Goal: Information Seeking & Learning: Learn about a topic

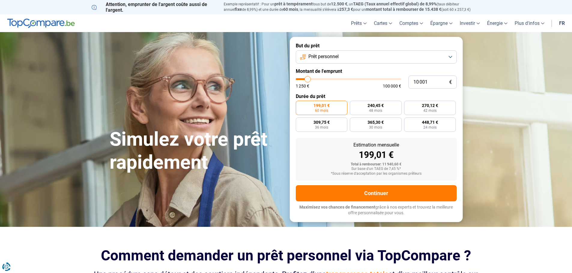
type input "9 500"
type input "9500"
type input "10 000"
type input "10000"
type input "10 500"
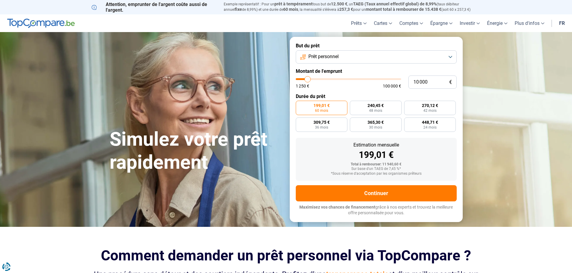
type input "10500"
type input "11 250"
type input "11250"
type input "11 500"
type input "11500"
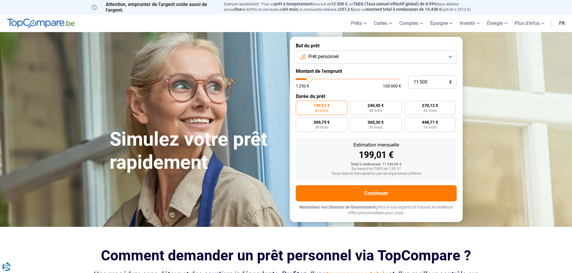
type input "11 750"
type input "11750"
type input "12 000"
type input "12000"
type input "12 500"
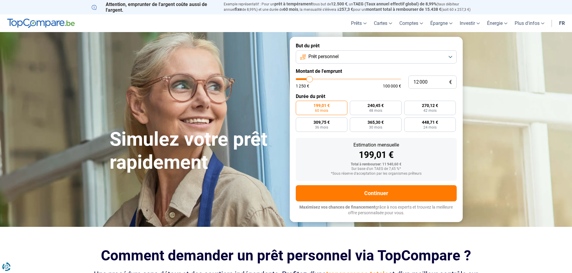
type input "12500"
type input "12 750"
type input "12750"
type input "13 000"
type input "13000"
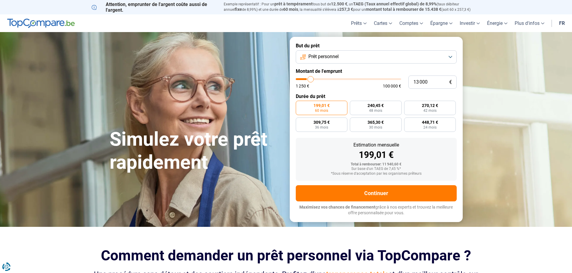
type input "13 500"
type input "13500"
type input "14 000"
type input "14000"
type input "14 250"
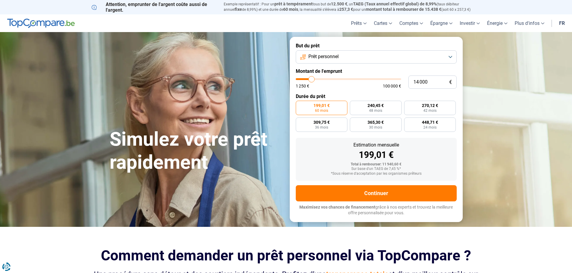
type input "14250"
type input "14 500"
type input "14500"
type input "14 750"
type input "14750"
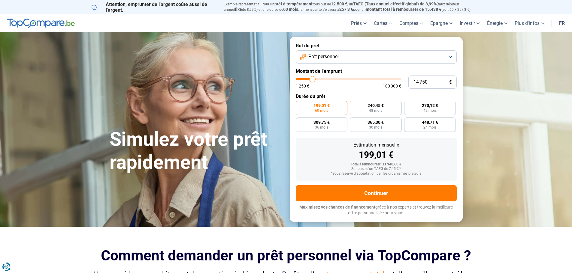
type input "15 000"
type input "15000"
type input "15 750"
type input "15750"
type input "16 000"
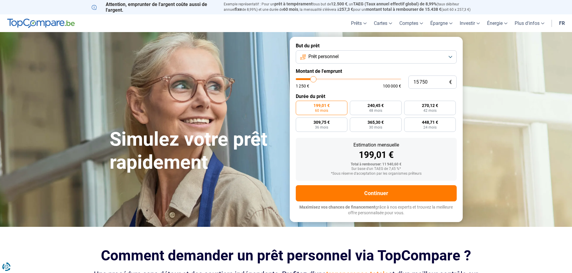
type input "16000"
type input "16 500"
type input "16500"
type input "17 000"
type input "17000"
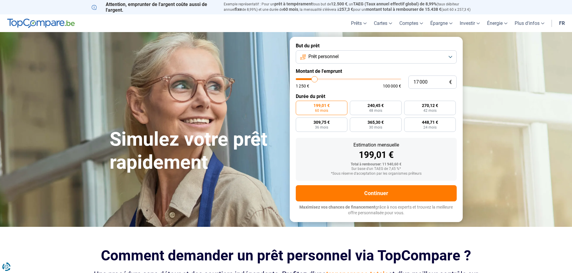
type input "17 250"
type input "17250"
type input "17 500"
type input "17500"
type input "17 750"
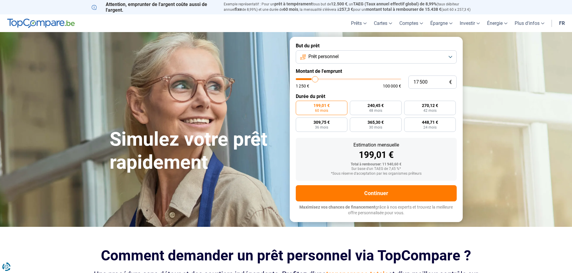
type input "17750"
type input "18 000"
type input "18000"
type input "18 500"
type input "18500"
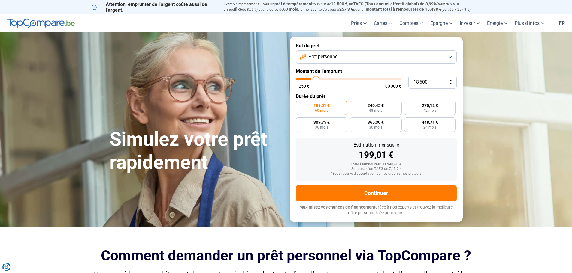
type input "18 750"
type input "18750"
type input "19 000"
type input "19000"
type input "19 250"
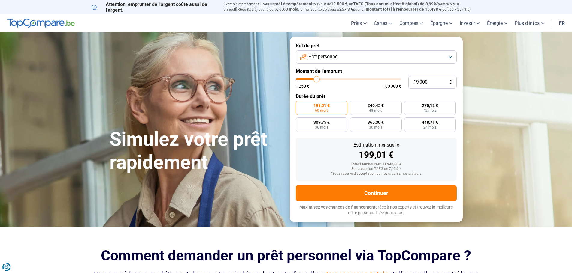
type input "19250"
type input "19 750"
type input "19750"
type input "20 000"
type input "20000"
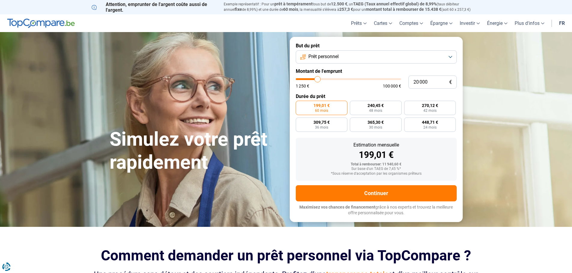
type input "20 250"
type input "20250"
type input "20 500"
type input "20500"
type input "20 750"
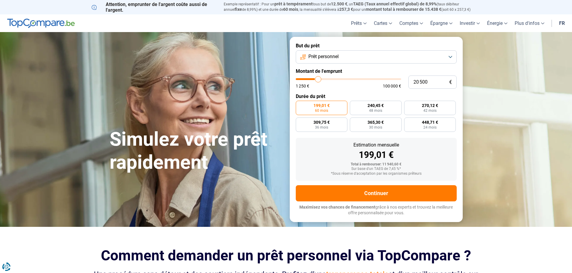
type input "20750"
type input "21 250"
type input "21250"
type input "21 500"
type input "21500"
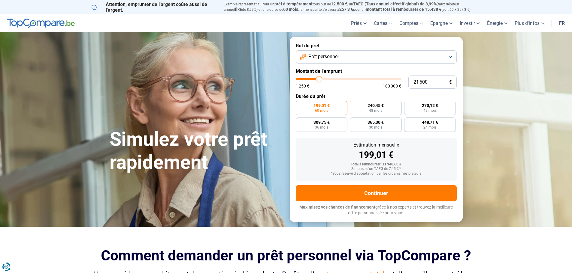
type input "21 250"
type input "21250"
type input "20 500"
type input "20500"
type input "20 000"
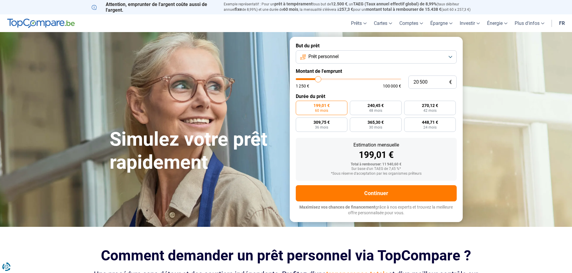
type input "20000"
type input "19 750"
type input "19750"
type input "19 250"
type input "19250"
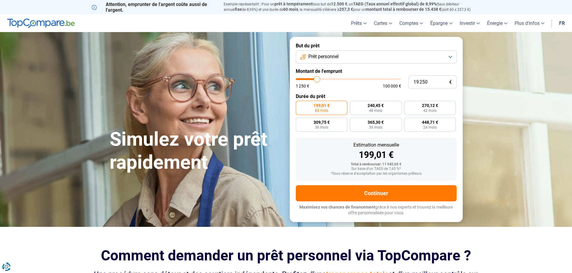
type input "18 500"
type input "18500"
type input "17 750"
type input "17750"
type input "17 500"
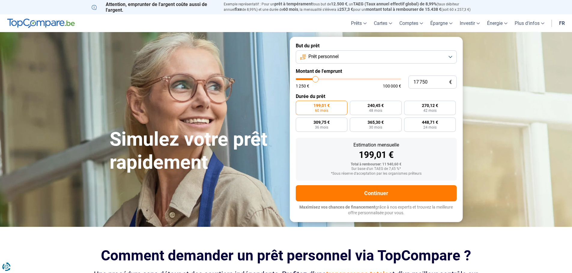
type input "17500"
type input "16 250"
type input "16250"
type input "16 000"
type input "16000"
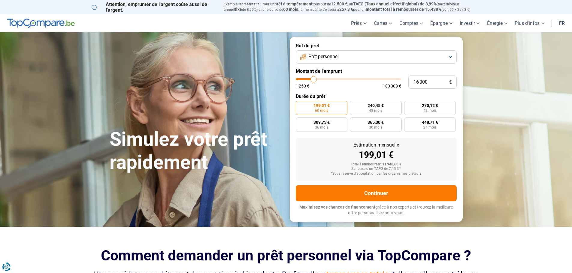
type input "15 750"
type input "15750"
type input "15 500"
type input "15500"
type input "14 750"
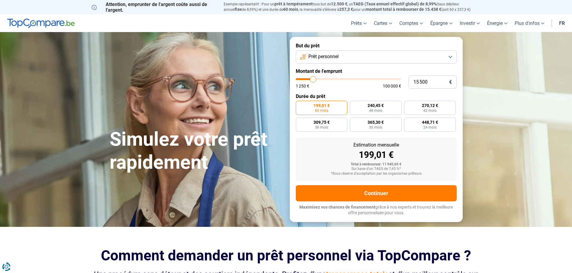
type input "14750"
type input "14 250"
type input "14250"
type input "14 000"
type input "14000"
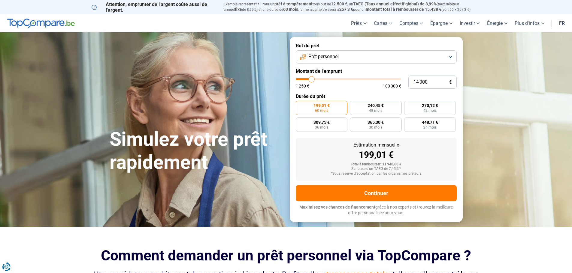
type input "13 500"
type input "13500"
type input "13 250"
type input "13250"
type input "13 000"
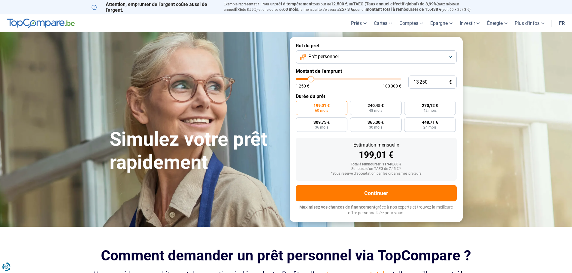
type input "13000"
type input "12 750"
type input "12750"
type input "12 500"
type input "12500"
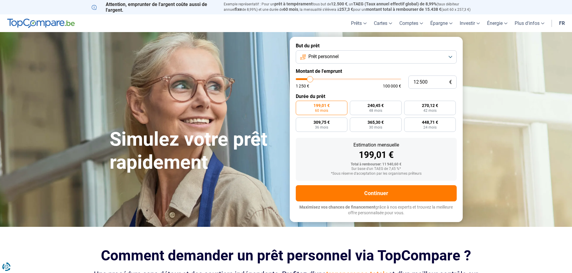
type input "12 000"
type input "12000"
type input "11 750"
type input "11750"
type input "11 000"
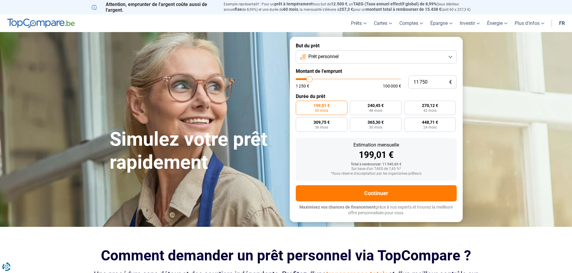
type input "11000"
type input "10 500"
type input "10500"
type input "10 250"
type input "10250"
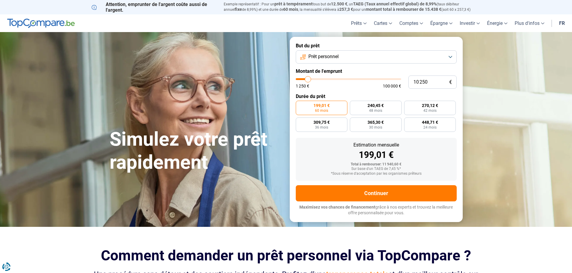
type input "9 750"
type input "9750"
type input "10 000"
type input "10000"
type input "10 250"
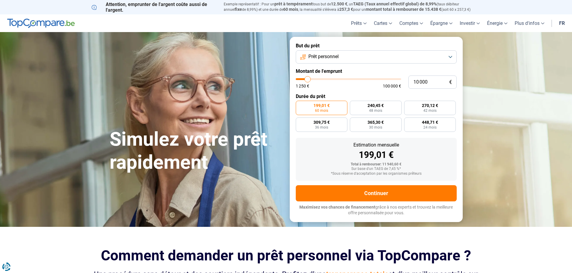
type input "10250"
type input "10 500"
type input "10500"
type input "11 000"
type input "11000"
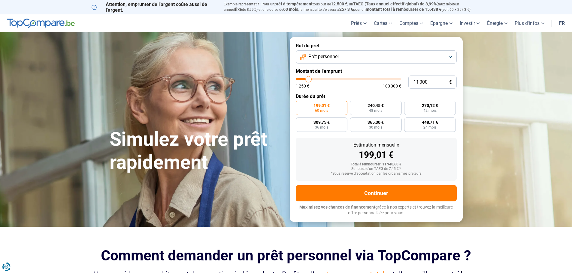
type input "11 250"
type input "11250"
type input "11 500"
type input "11500"
type input "11 750"
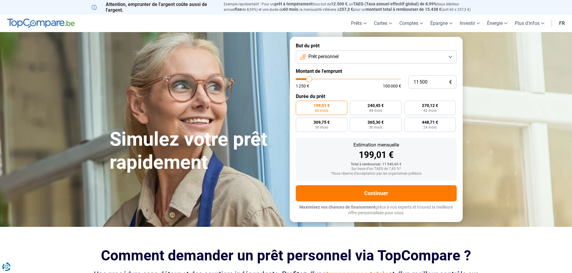
type input "11750"
type input "12 000"
type input "12000"
type input "12 500"
type input "12500"
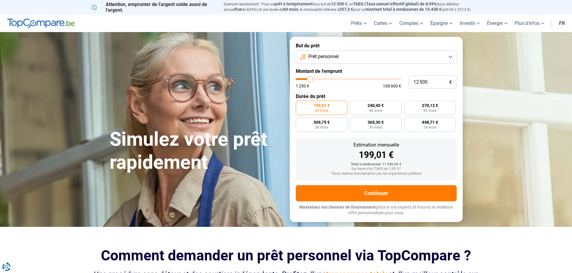
type input "12 750"
type input "12750"
type input "12 500"
type input "12500"
type input "12 000"
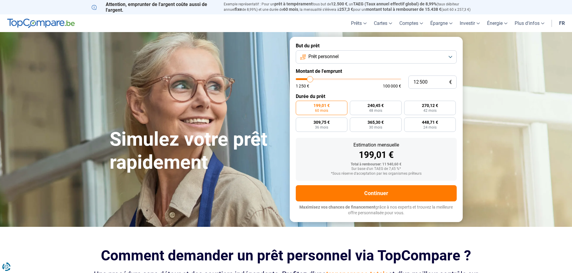
type input "12000"
type input "11 250"
type input "11250"
type input "11 000"
type input "11000"
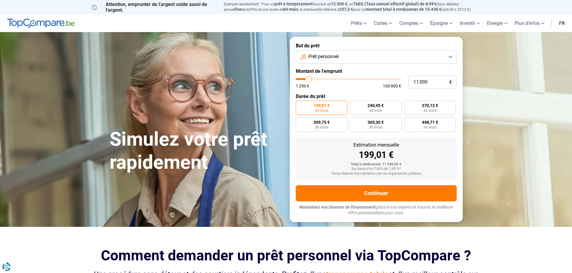
type input "10 500"
type input "10500"
type input "10 000"
type input "10000"
type input "9 500"
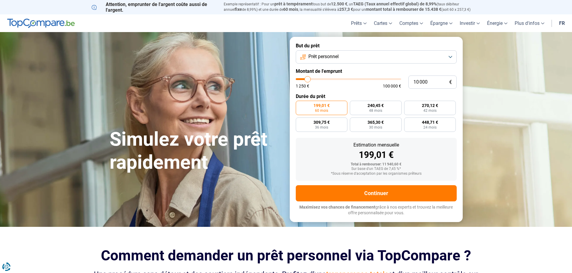
type input "9500"
type input "9 000"
type input "9000"
type input "8 750"
type input "8750"
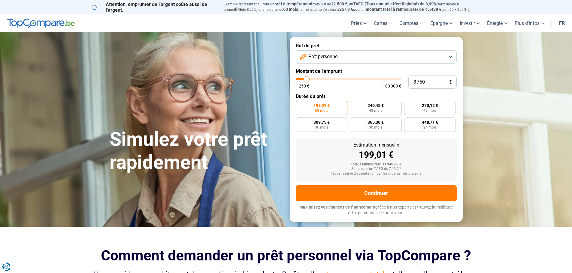
type input "8 500"
type input "8500"
type input "8 750"
type input "8750"
type input "9 000"
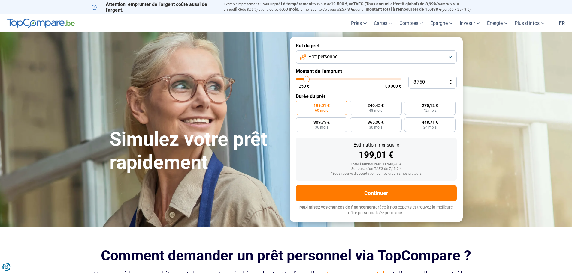
type input "9000"
type input "9 500"
type input "9500"
type input "9 750"
type input "9750"
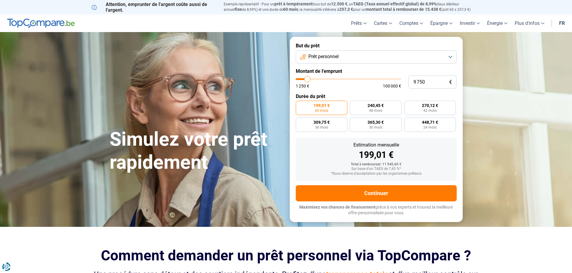
type input "10 000"
type input "10000"
drag, startPoint x: 307, startPoint y: 80, endPoint x: 308, endPoint y: 83, distance: 3.1
click at [308, 80] on input "range" at bounding box center [348, 79] width 105 height 2
radio input "true"
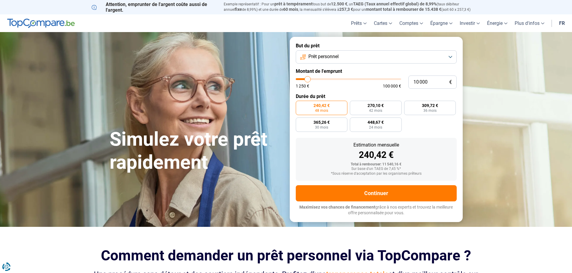
type input "9 000"
type input "9000"
type input "9 500"
type input "9500"
type input "9 750"
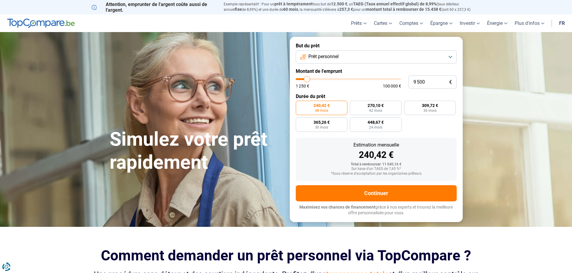
type input "9750"
type input "10 000"
type input "10000"
type input "10 250"
type input "10250"
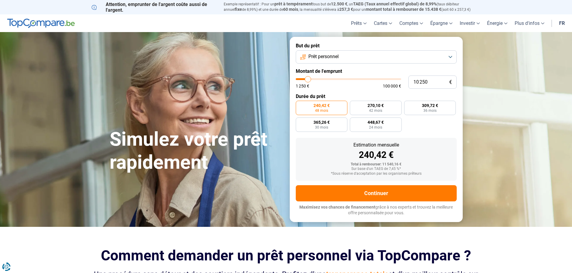
type input "10 500"
type input "10500"
type input "11 000"
type input "11000"
type input "11 250"
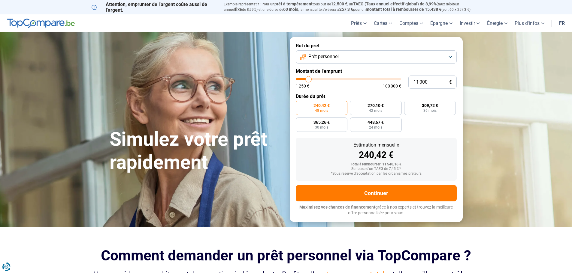
type input "11250"
type input "11 500"
type input "11500"
type input "11 750"
type input "11750"
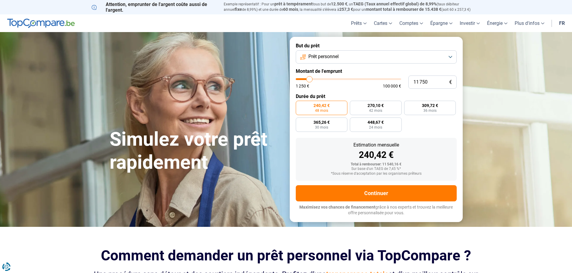
type input "12 000"
type input "12000"
type input "12 500"
type input "12500"
type input "13 000"
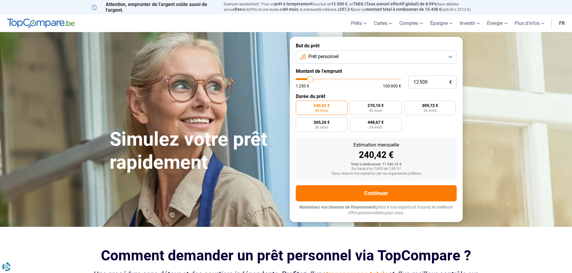
type input "13000"
type input "13 250"
click at [305, 80] on input "range" at bounding box center [348, 79] width 105 height 2
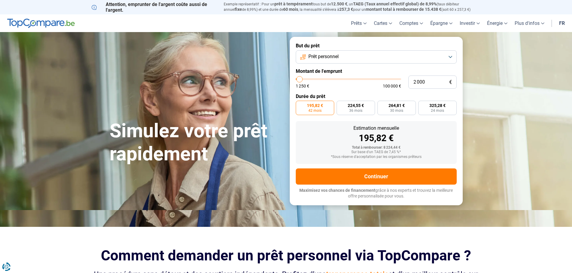
drag, startPoint x: 304, startPoint y: 80, endPoint x: 299, endPoint y: 80, distance: 4.5
click at [299, 80] on input "range" at bounding box center [348, 79] width 105 height 2
click at [302, 78] on input "range" at bounding box center [348, 79] width 105 height 2
click at [301, 80] on input "range" at bounding box center [348, 79] width 105 height 2
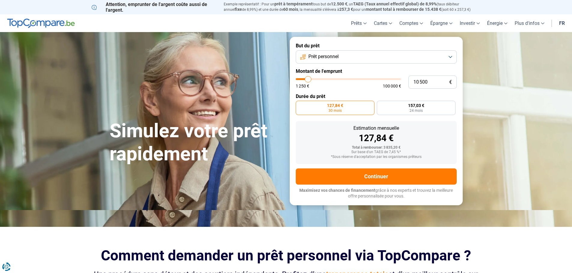
drag, startPoint x: 301, startPoint y: 79, endPoint x: 308, endPoint y: 79, distance: 7.5
click at [308, 79] on input "range" at bounding box center [348, 79] width 105 height 2
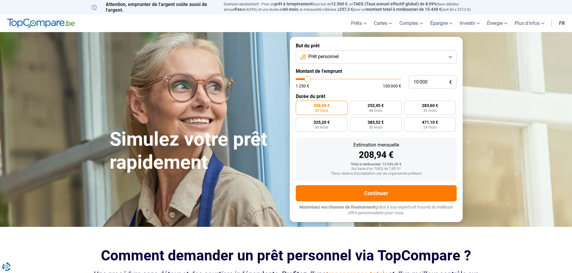
click at [308, 80] on input "range" at bounding box center [348, 79] width 105 height 2
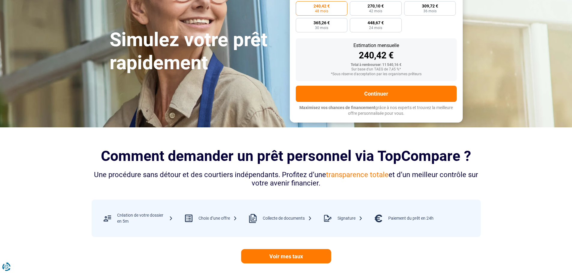
scroll to position [120, 0]
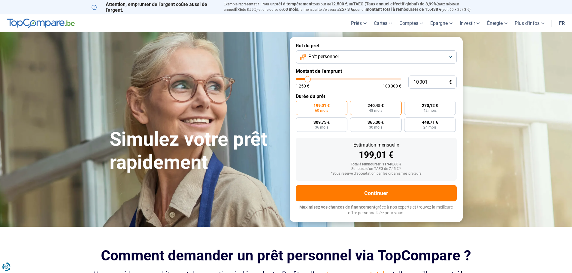
click at [364, 107] on label "240,45 € 48 mois" at bounding box center [376, 108] width 52 height 14
click at [353, 105] on input "240,45 € 48 mois" at bounding box center [352, 103] width 4 height 4
radio input "true"
